Goal: Entertainment & Leisure: Browse casually

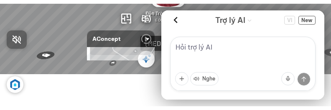
scroll to position [58, 0]
